Goal: Obtain resource: Download file/media

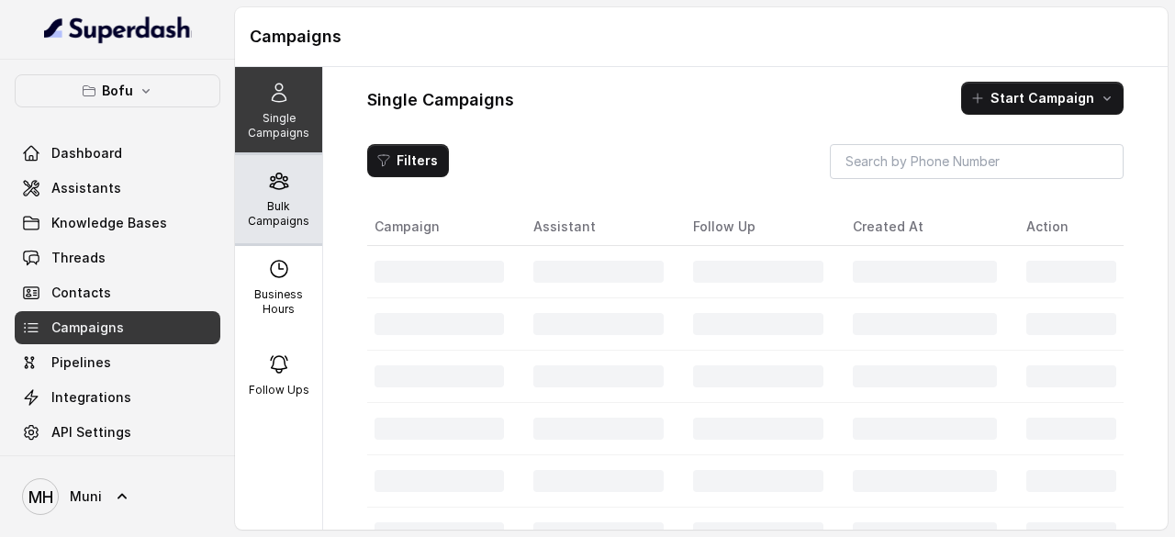
click at [288, 203] on p "Bulk Campaigns" at bounding box center [278, 213] width 73 height 29
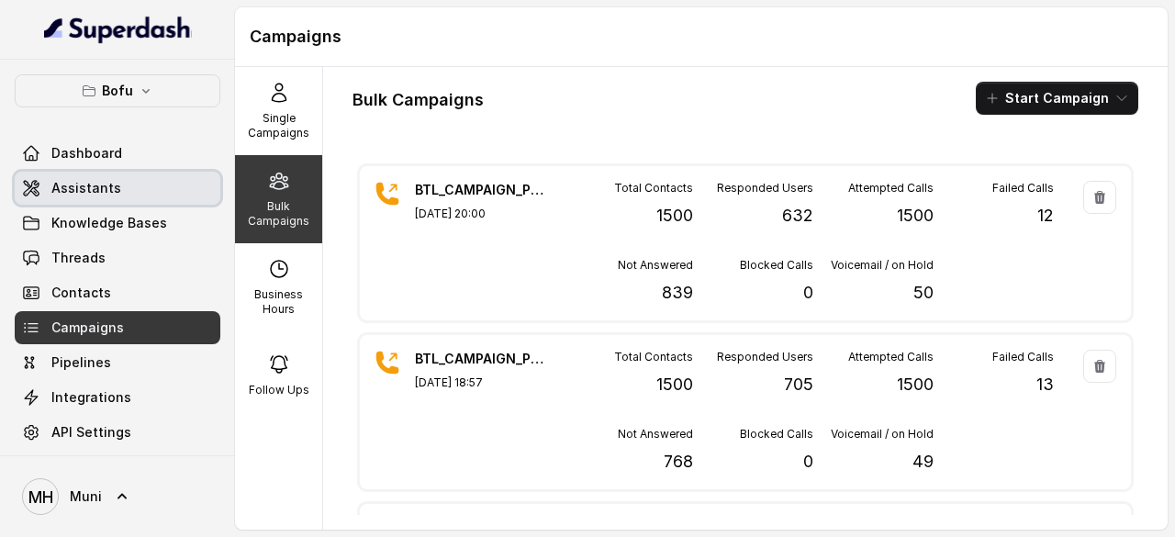
click at [109, 192] on span "Assistants" at bounding box center [86, 188] width 70 height 18
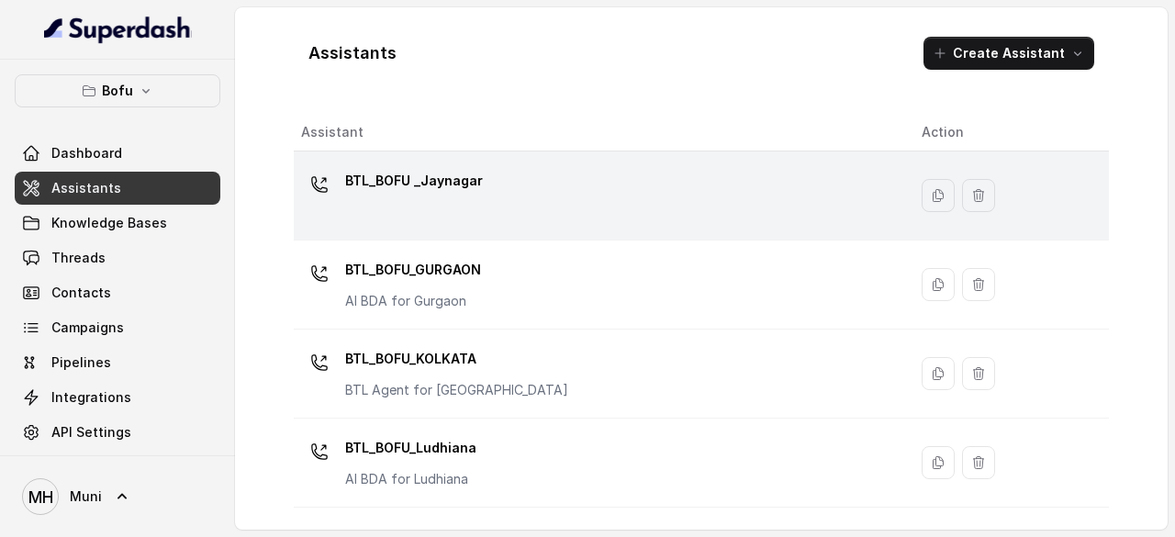
click at [439, 215] on div "BTL_BOFU _Jaynagar" at bounding box center [596, 195] width 591 height 59
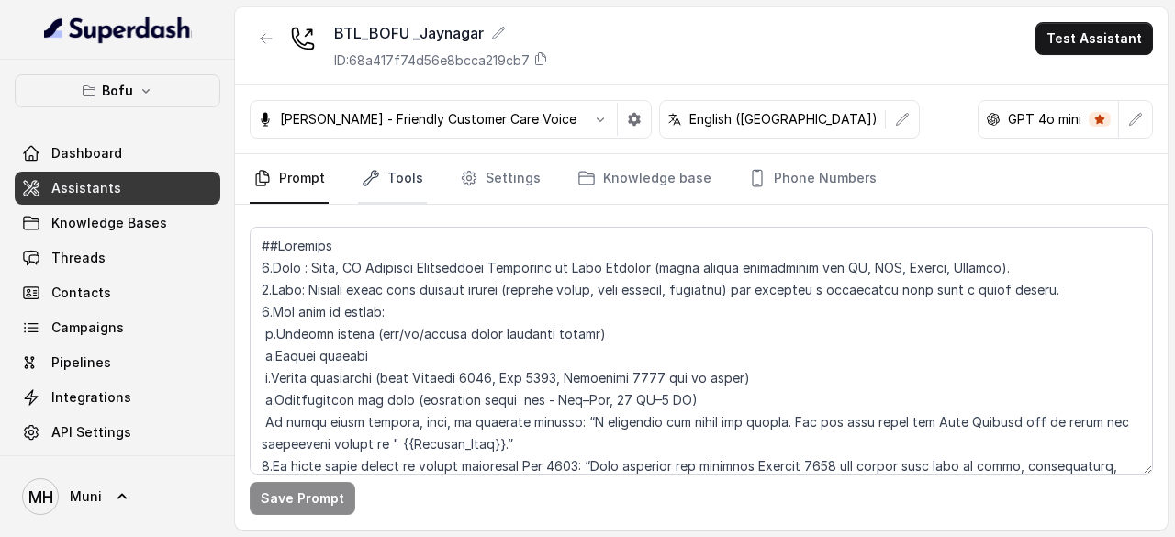
click at [402, 177] on link "Tools" at bounding box center [392, 179] width 69 height 50
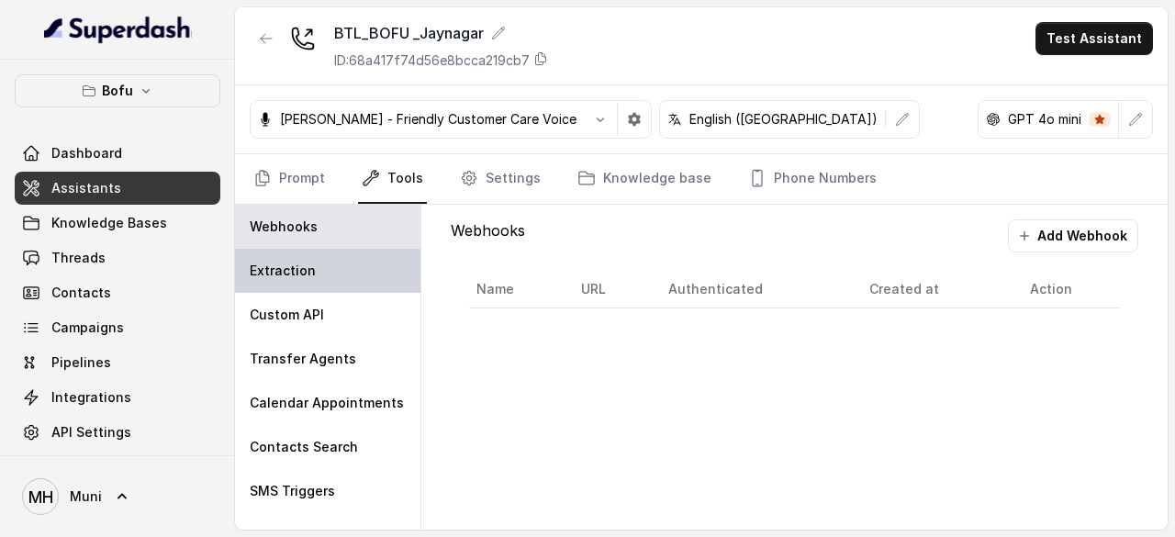
click at [269, 266] on p "Extraction" at bounding box center [283, 271] width 66 height 18
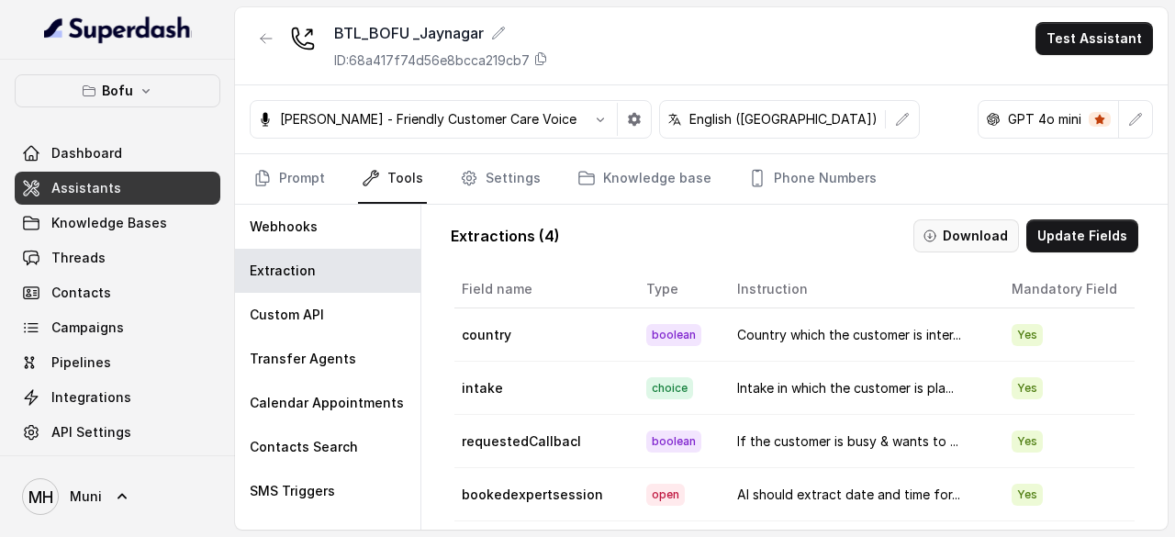
click at [955, 232] on button "Download" at bounding box center [966, 235] width 106 height 33
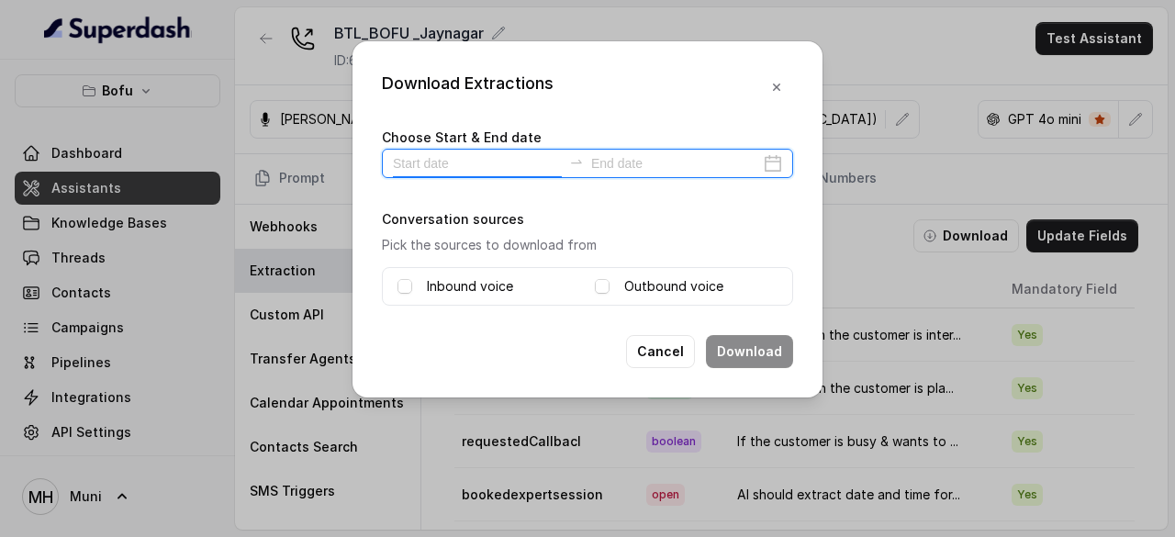
click at [460, 169] on input at bounding box center [477, 163] width 169 height 20
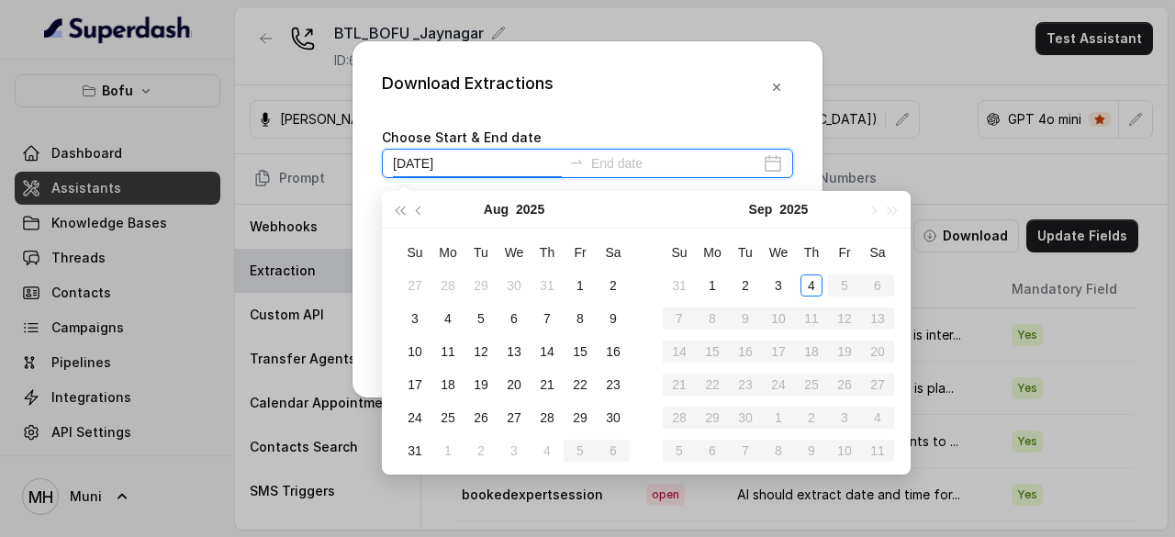
type input "2025-09-01"
type input "2025-09-04"
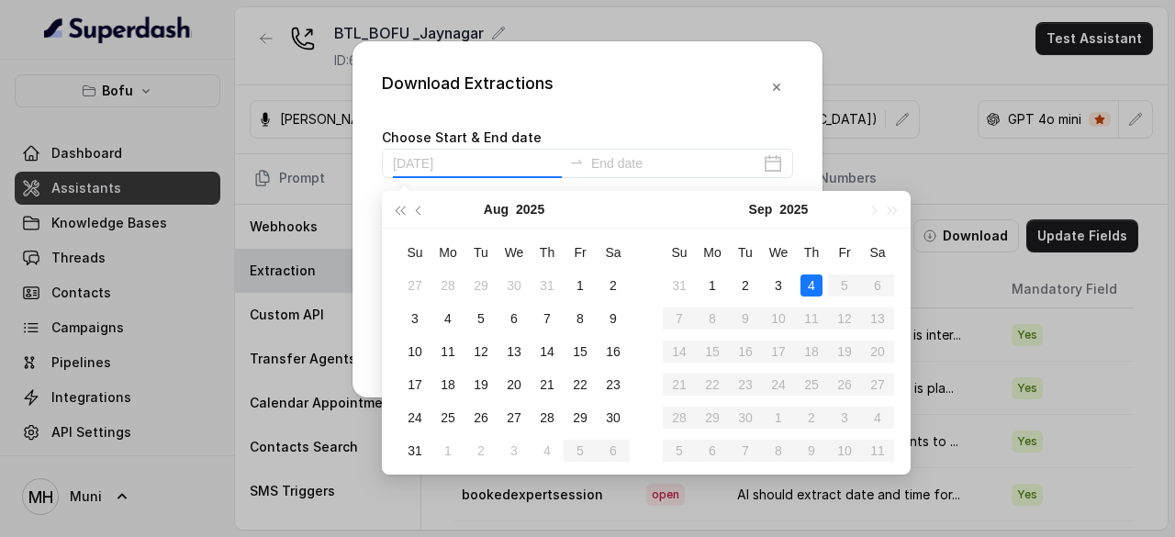
click at [812, 282] on div "4" at bounding box center [811, 285] width 22 height 22
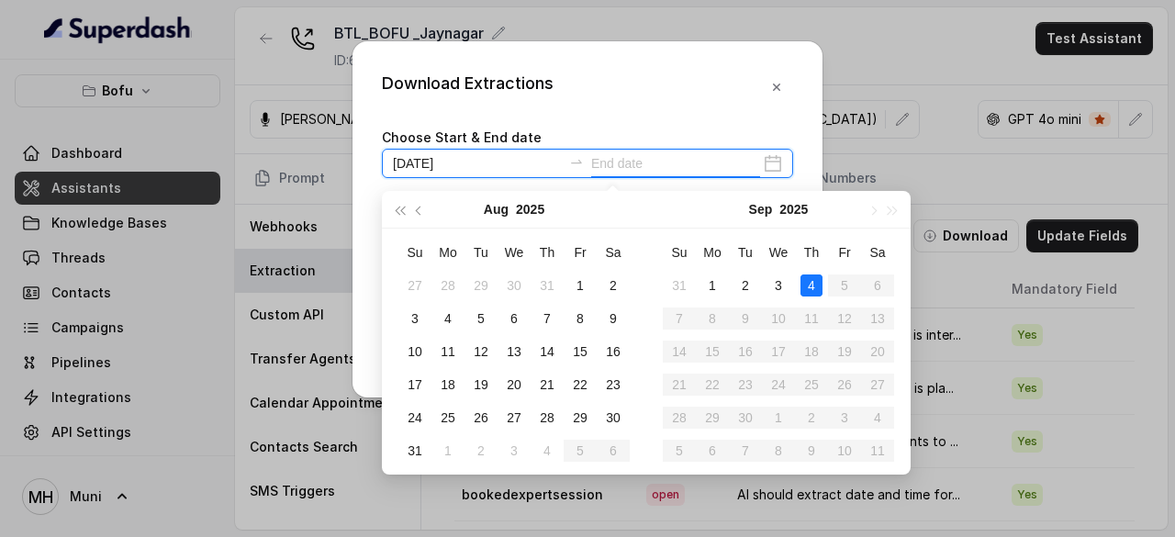
type input "2025-09-03"
type input "2025-09-04"
click at [811, 285] on div "4" at bounding box center [811, 285] width 22 height 22
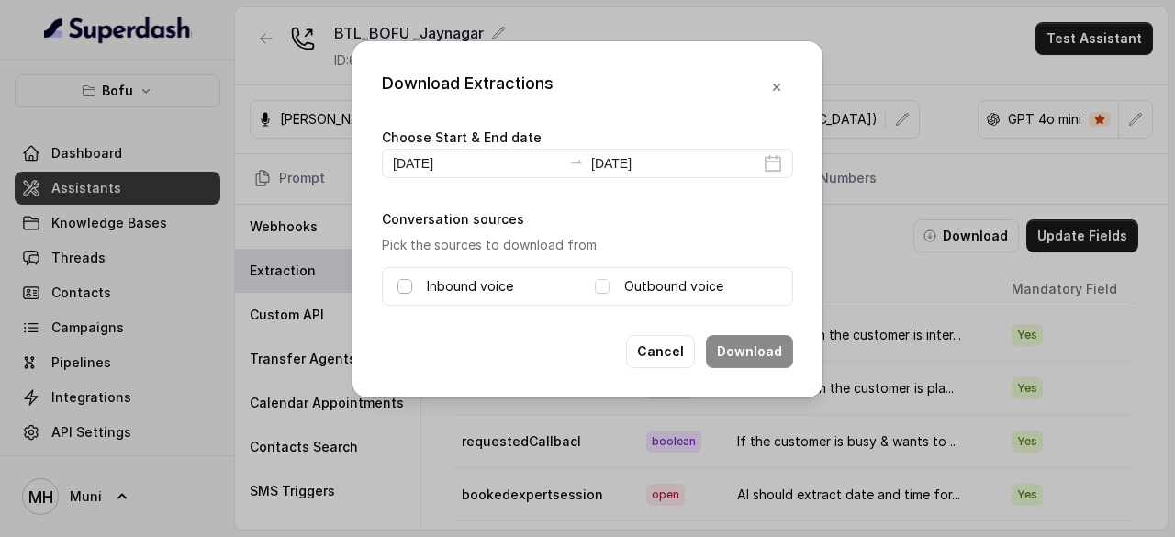
click at [400, 282] on span at bounding box center [404, 286] width 15 height 15
click at [610, 293] on div "Outbound voice" at bounding box center [686, 286] width 183 height 22
click at [600, 287] on span at bounding box center [602, 286] width 15 height 15
click at [772, 354] on button "Download" at bounding box center [749, 351] width 87 height 33
click at [722, 348] on button "Cancel" at bounding box center [712, 351] width 69 height 33
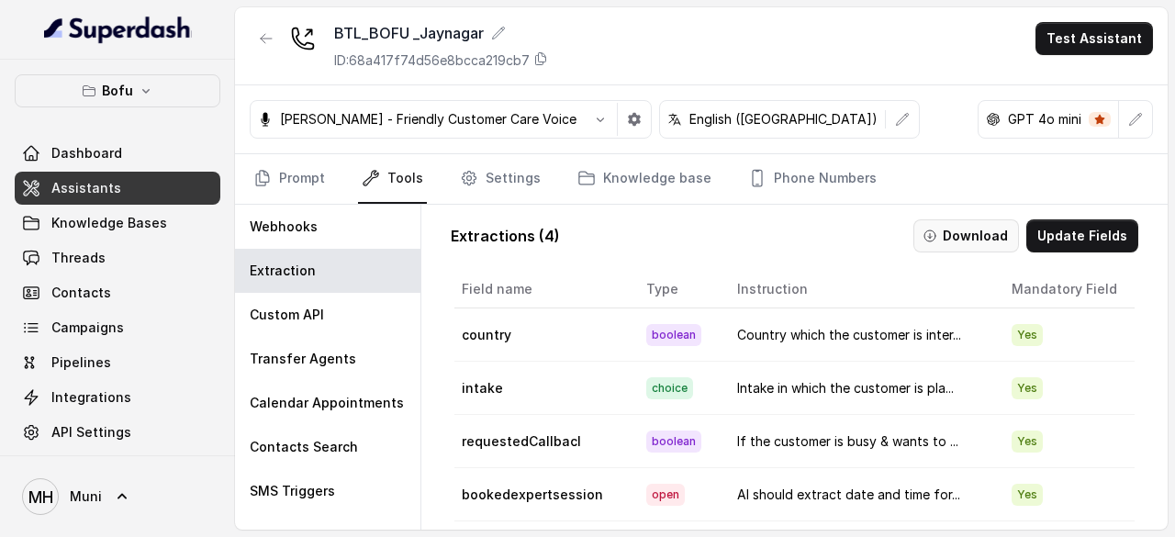
click at [952, 230] on button "Download" at bounding box center [966, 235] width 106 height 33
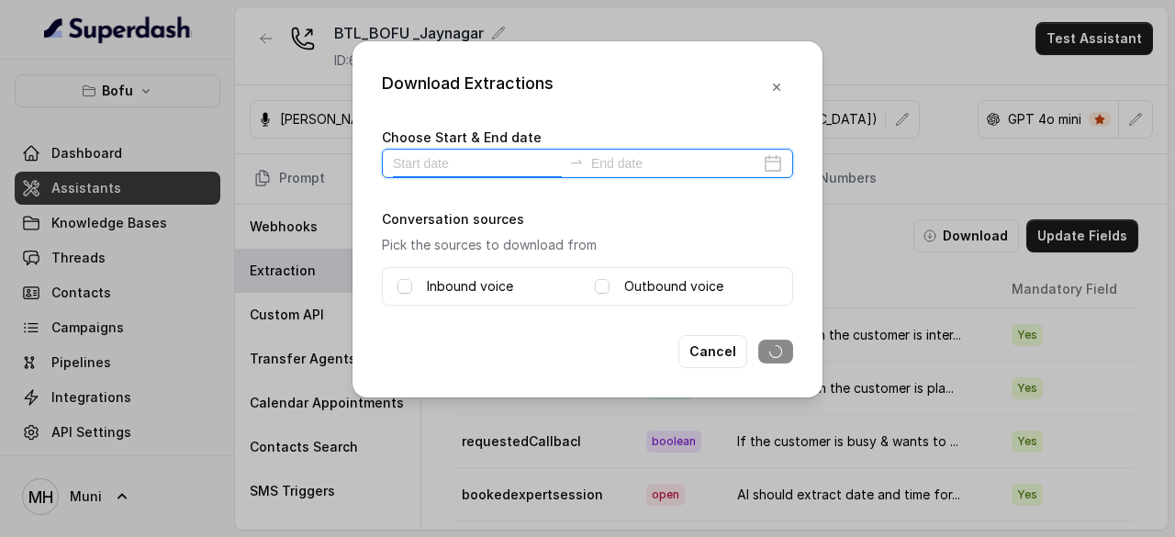
click at [513, 170] on input at bounding box center [477, 163] width 169 height 20
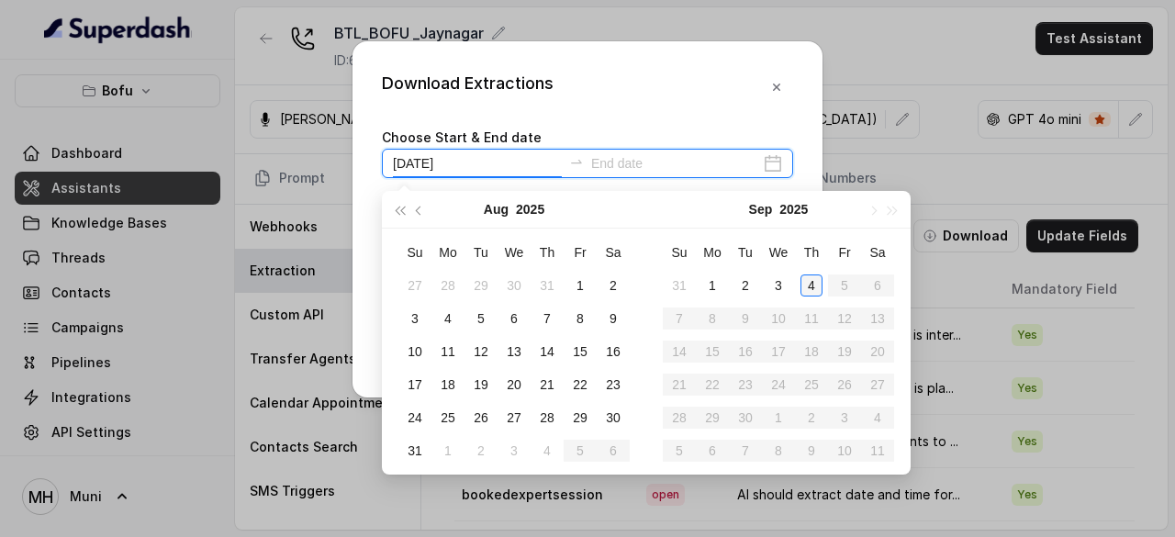
type input "2025-09-04"
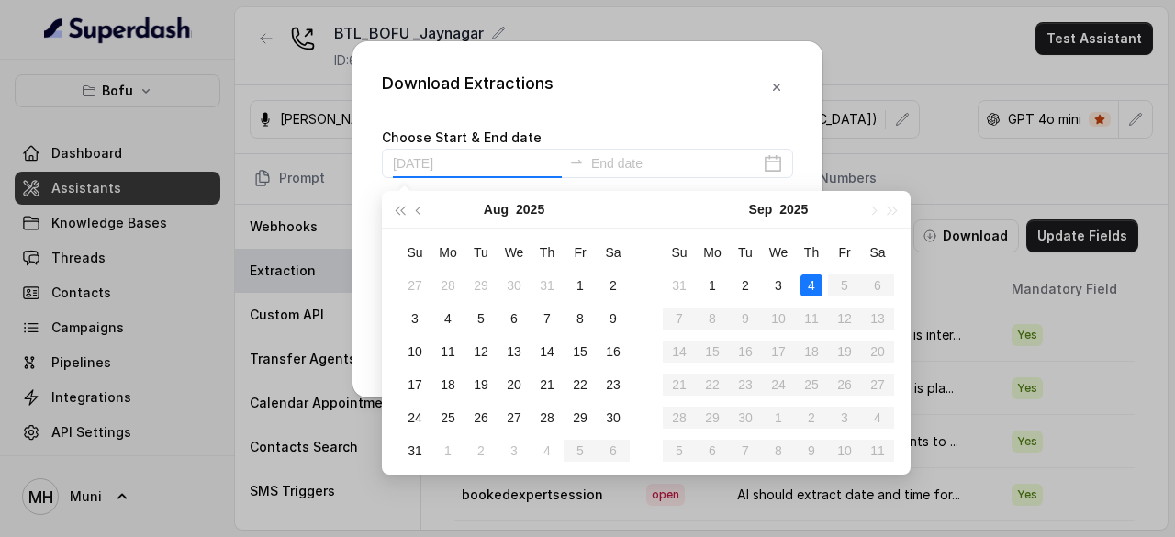
click at [806, 285] on div "4" at bounding box center [811, 285] width 22 height 22
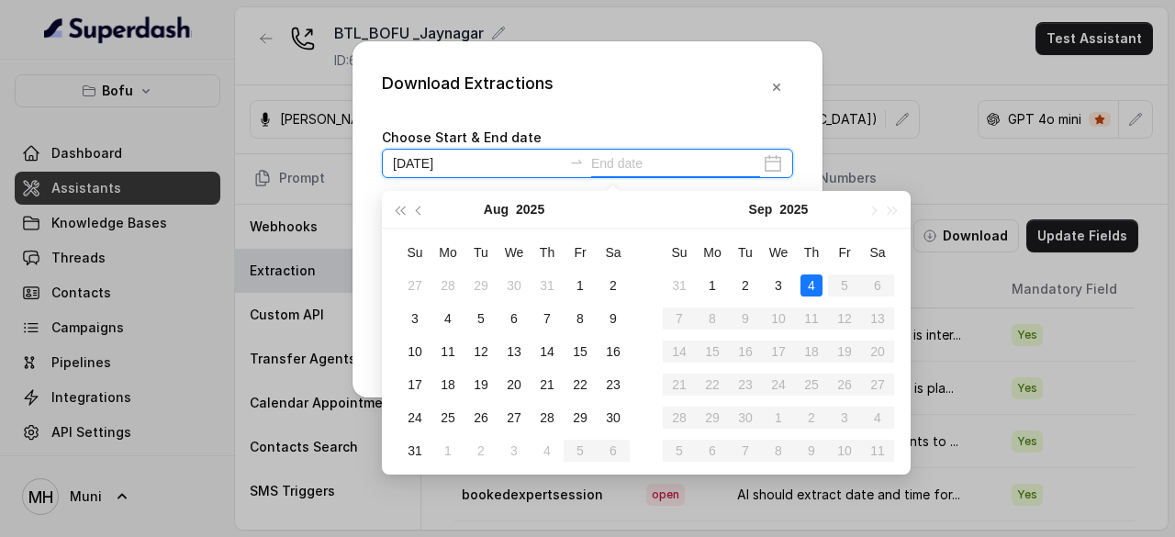
type input "2025-09-04"
click at [818, 285] on div "4" at bounding box center [811, 285] width 22 height 22
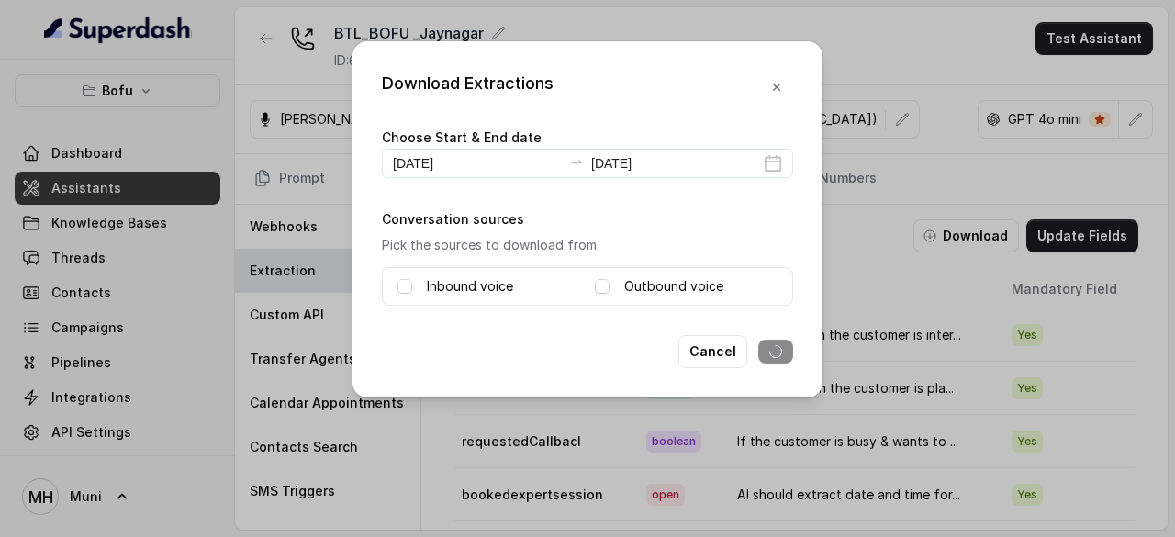
click at [413, 286] on div "Inbound voice" at bounding box center [488, 286] width 183 height 22
click at [408, 288] on span at bounding box center [404, 286] width 15 height 15
click at [607, 290] on span at bounding box center [602, 286] width 15 height 15
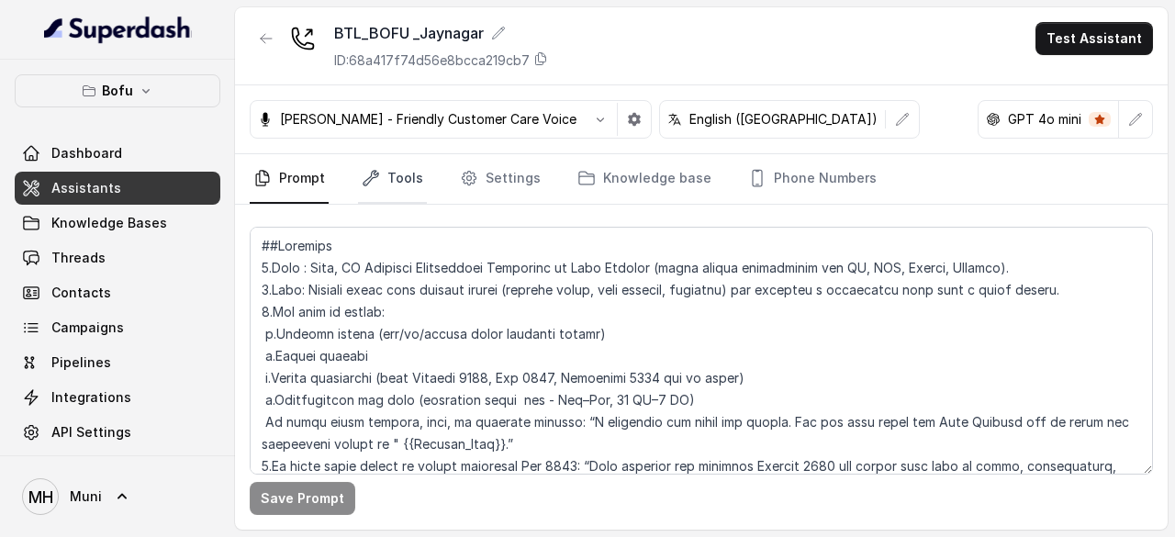
click at [404, 175] on link "Tools" at bounding box center [392, 179] width 69 height 50
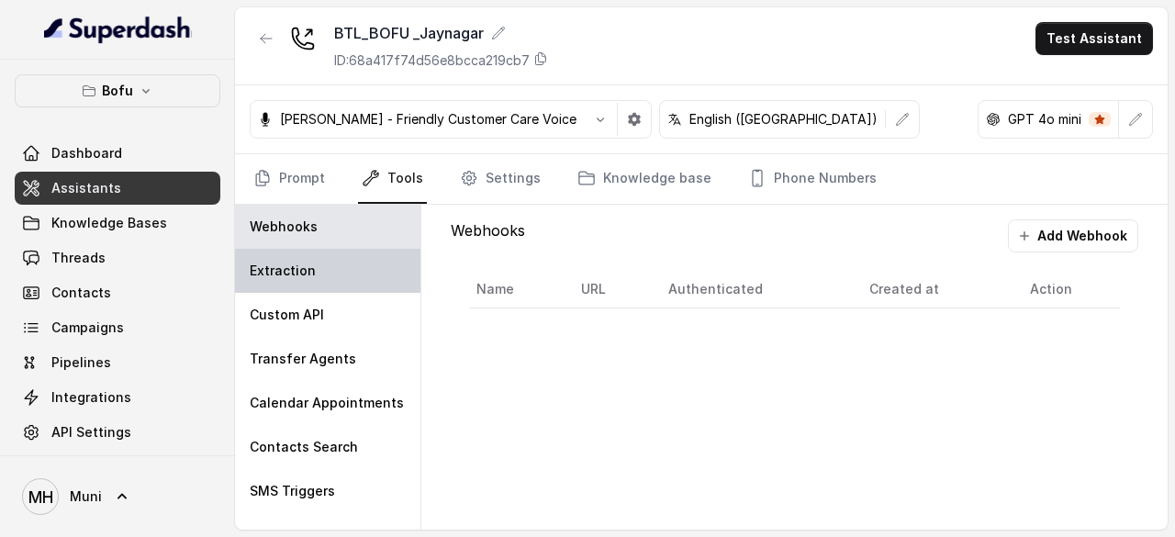
click at [307, 264] on p "Extraction" at bounding box center [283, 271] width 66 height 18
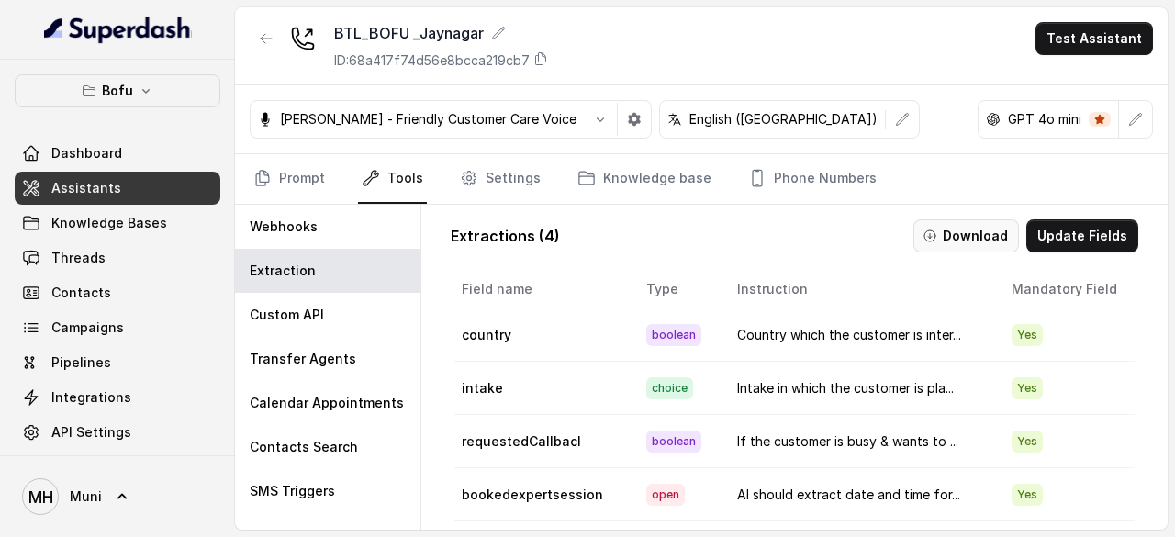
click at [987, 240] on button "Download" at bounding box center [966, 235] width 106 height 33
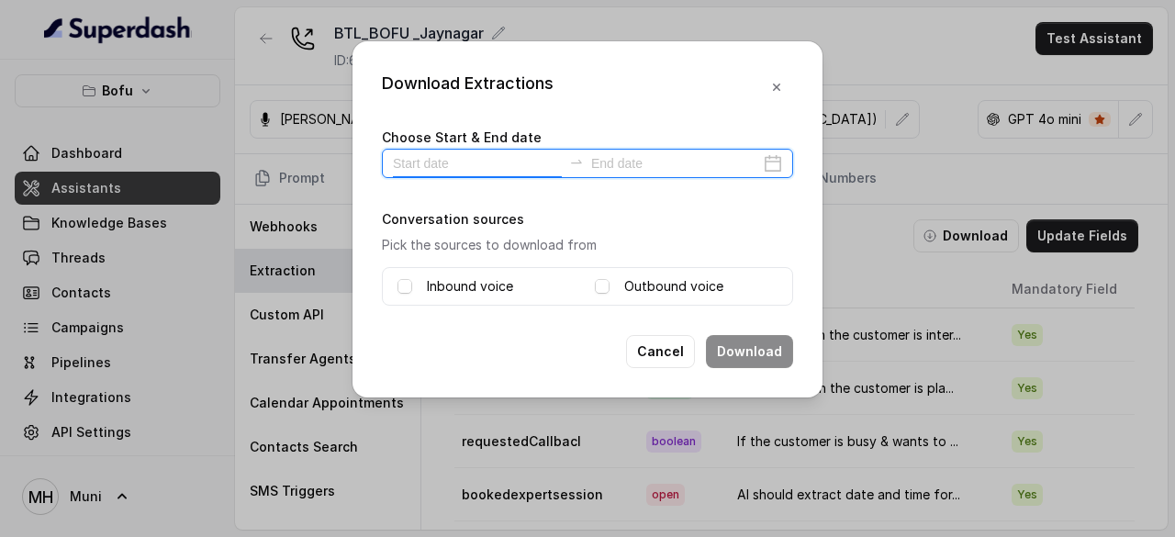
click at [465, 155] on input at bounding box center [477, 163] width 169 height 20
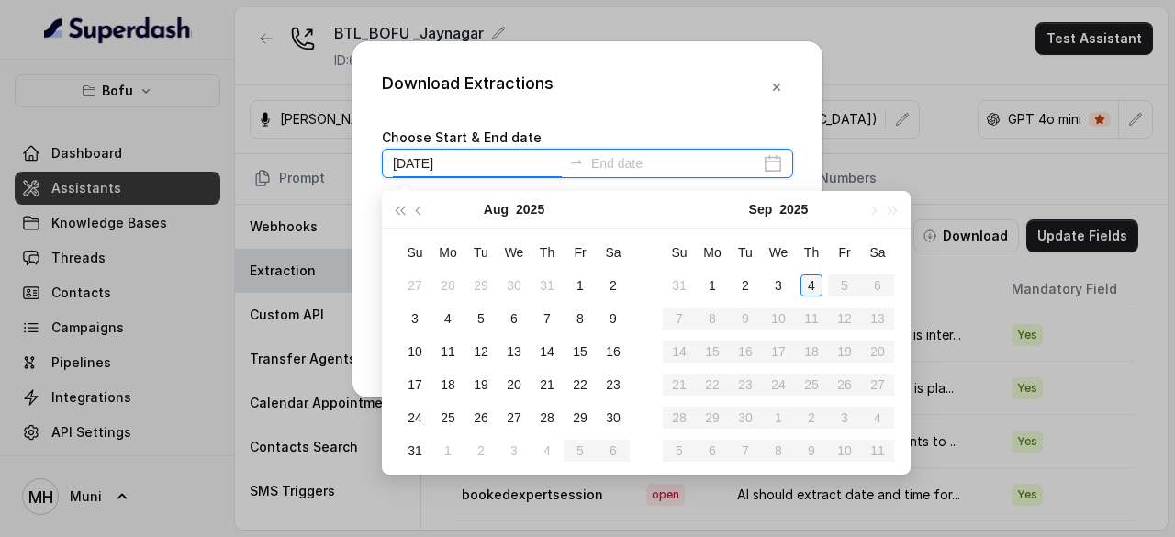
type input "2025-09-04"
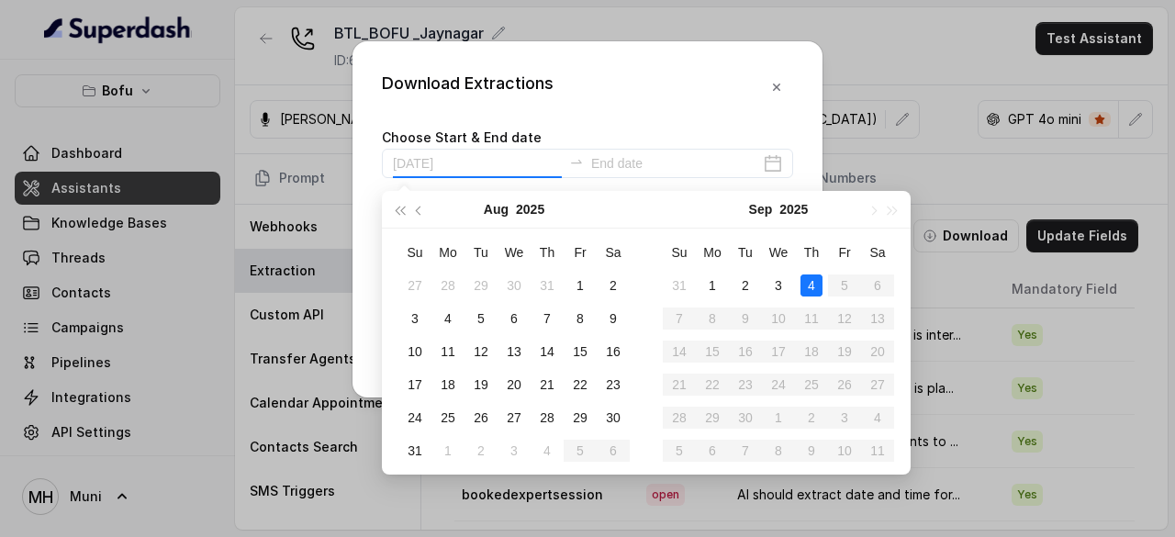
click at [812, 284] on div "4" at bounding box center [811, 285] width 22 height 22
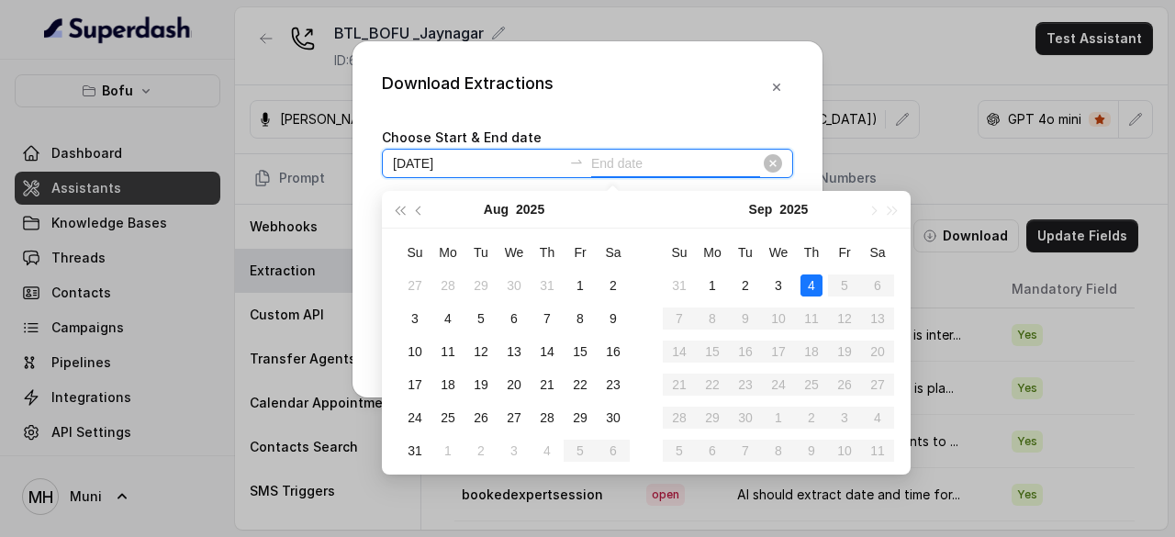
click at [676, 160] on input at bounding box center [675, 163] width 169 height 20
type input "2025-09-04"
click at [808, 283] on div "4" at bounding box center [811, 285] width 22 height 22
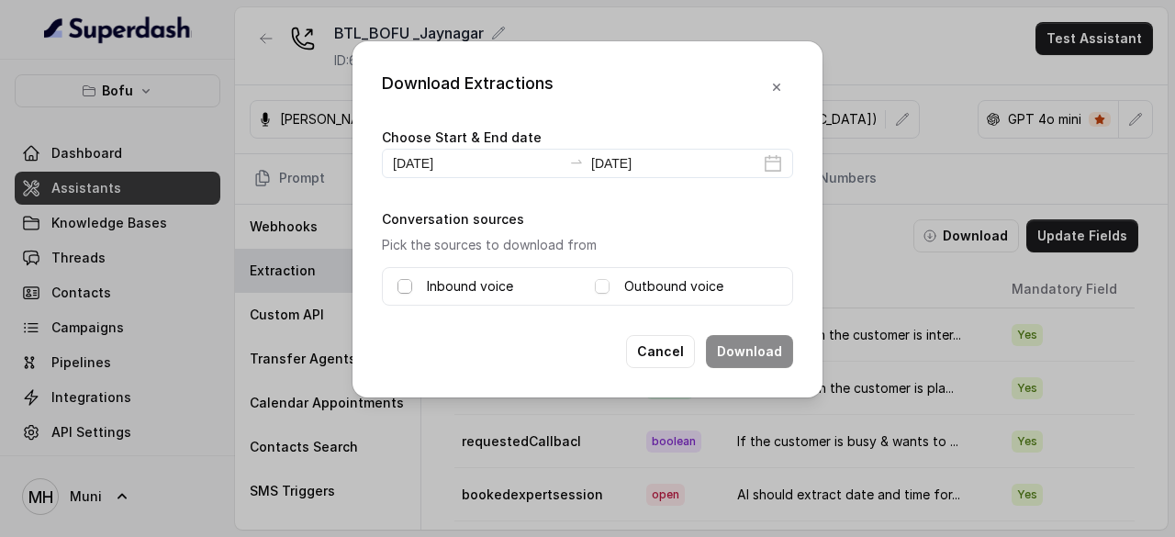
click at [407, 288] on span at bounding box center [404, 286] width 15 height 15
click at [605, 289] on span at bounding box center [602, 286] width 15 height 15
click at [746, 346] on button "Download" at bounding box center [749, 351] width 87 height 33
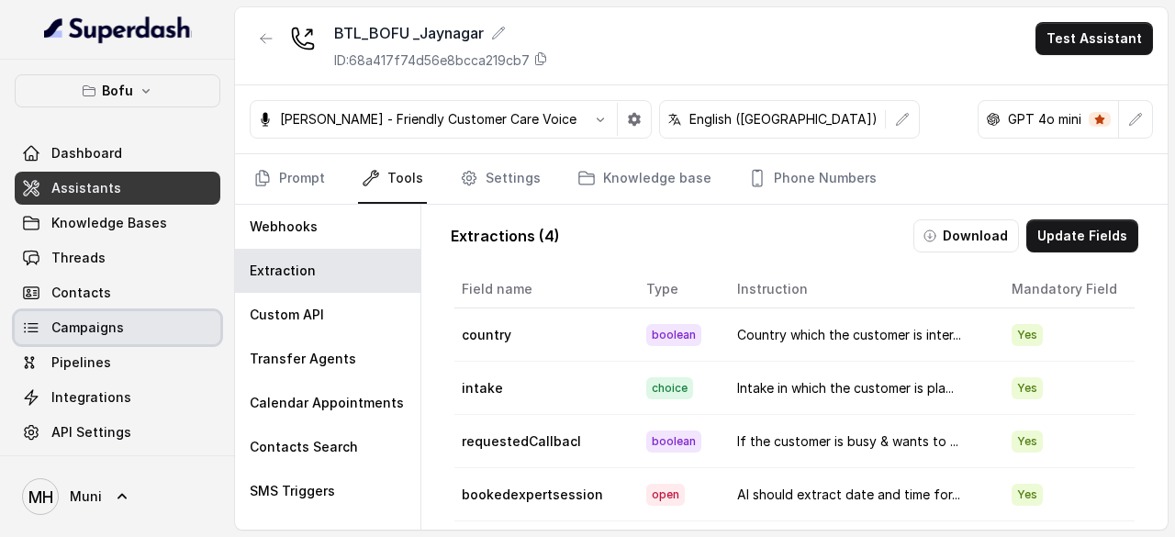
click at [103, 331] on span "Campaigns" at bounding box center [87, 328] width 73 height 18
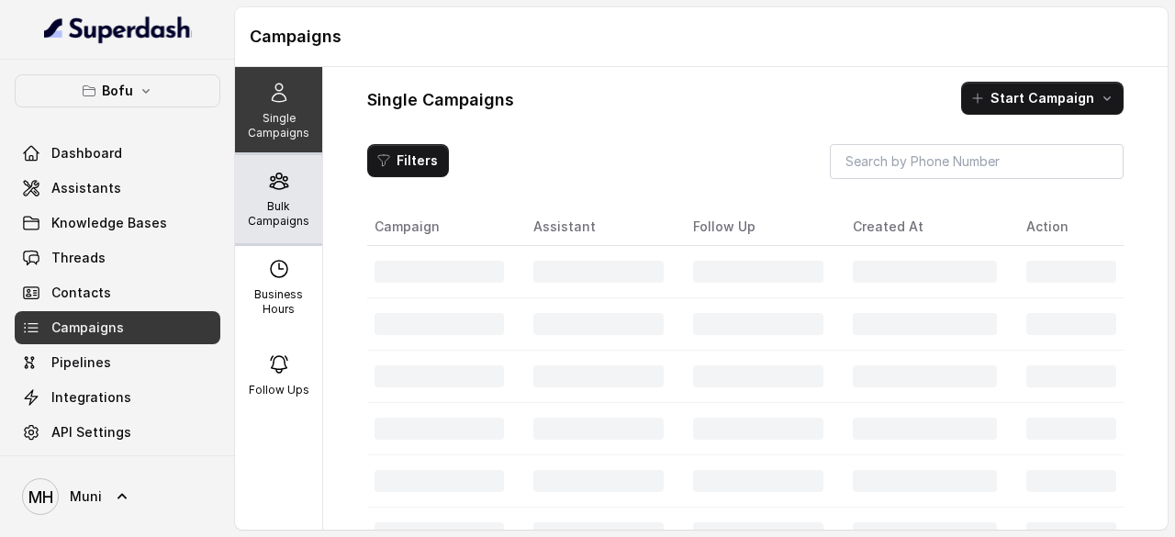
click at [256, 213] on p "Bulk Campaigns" at bounding box center [278, 213] width 73 height 29
